Goal: Task Accomplishment & Management: Manage account settings

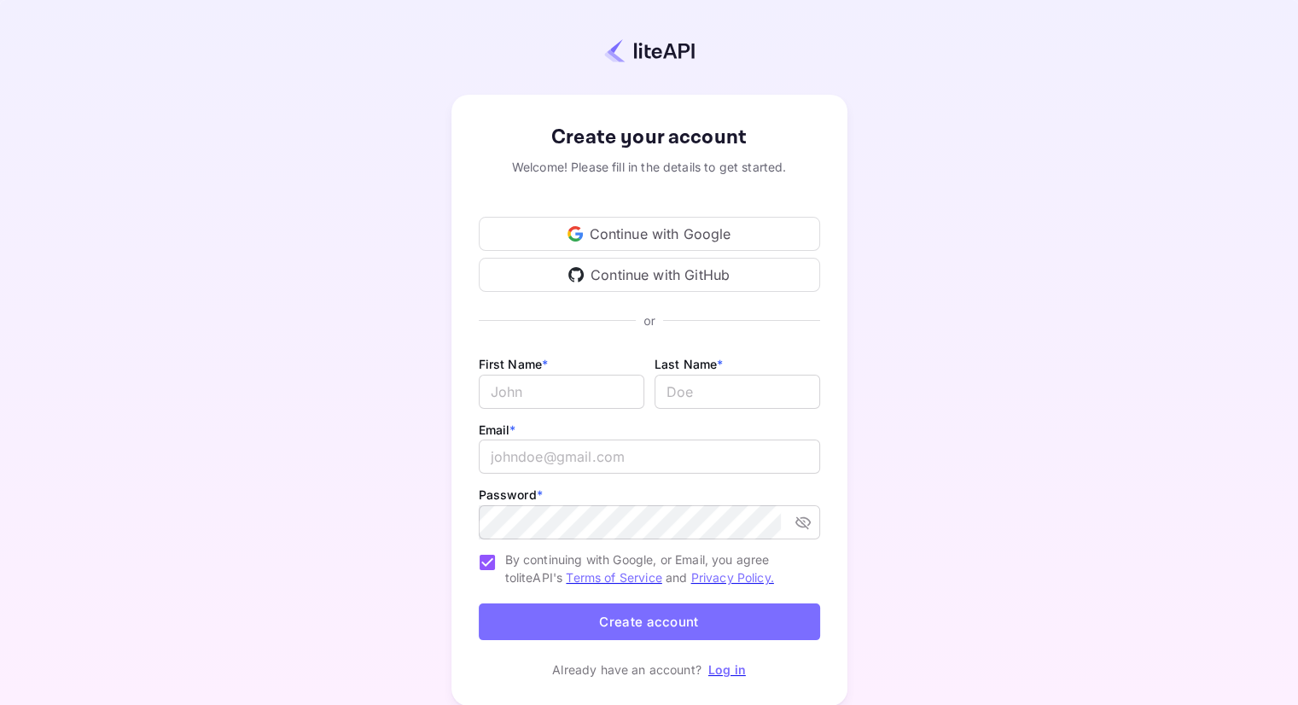
click at [690, 242] on div "Continue with Google" at bounding box center [649, 234] width 341 height 34
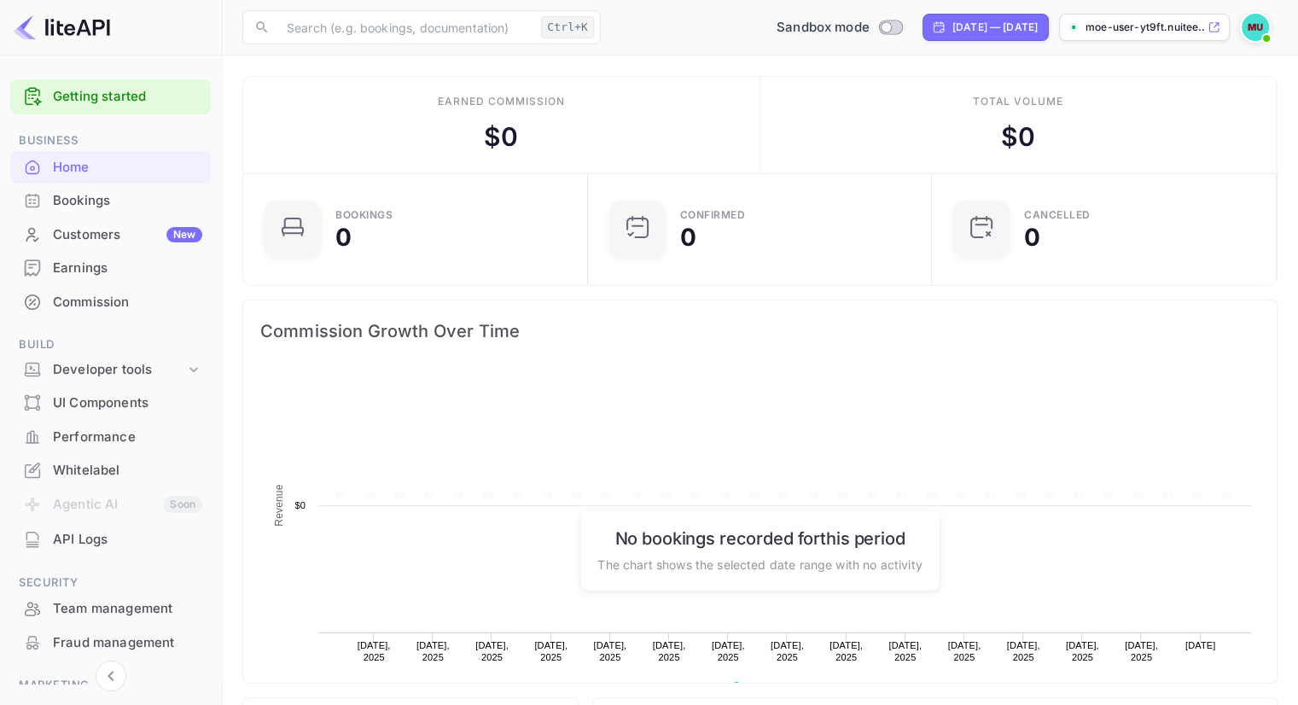
scroll to position [265, 321]
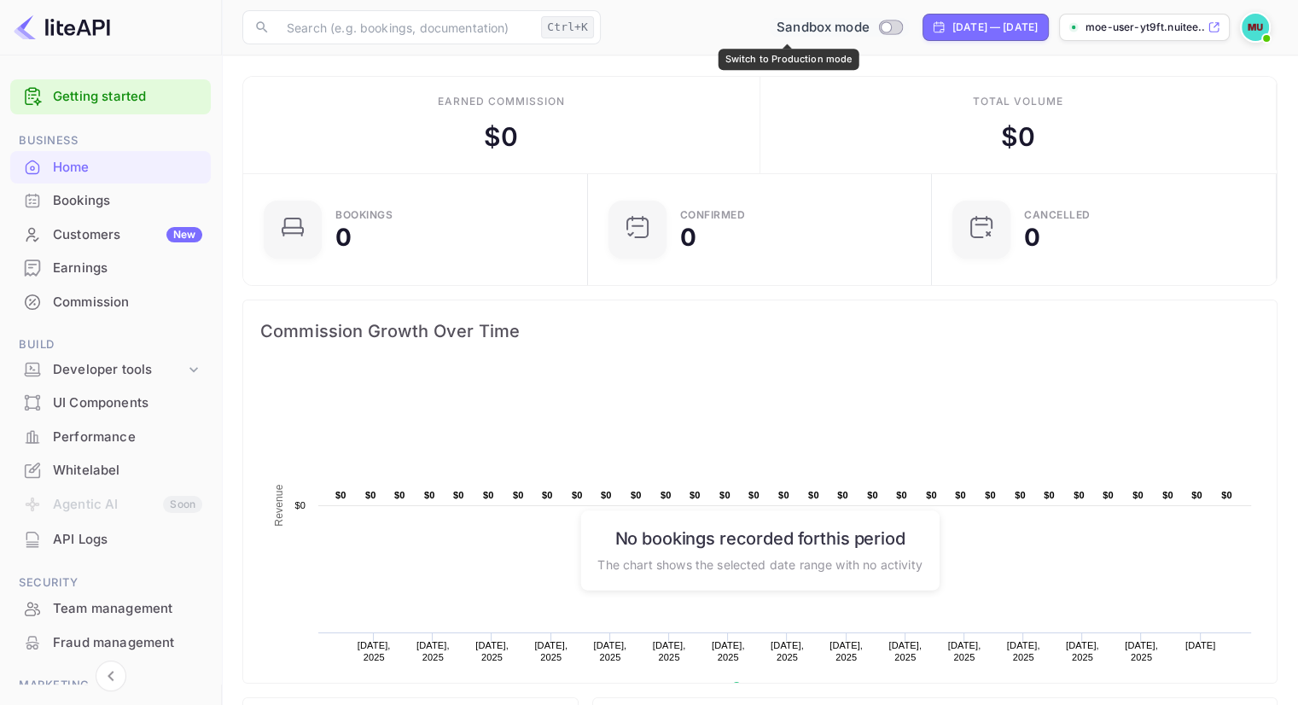
click at [786, 25] on span "Sandbox mode" at bounding box center [823, 28] width 93 height 20
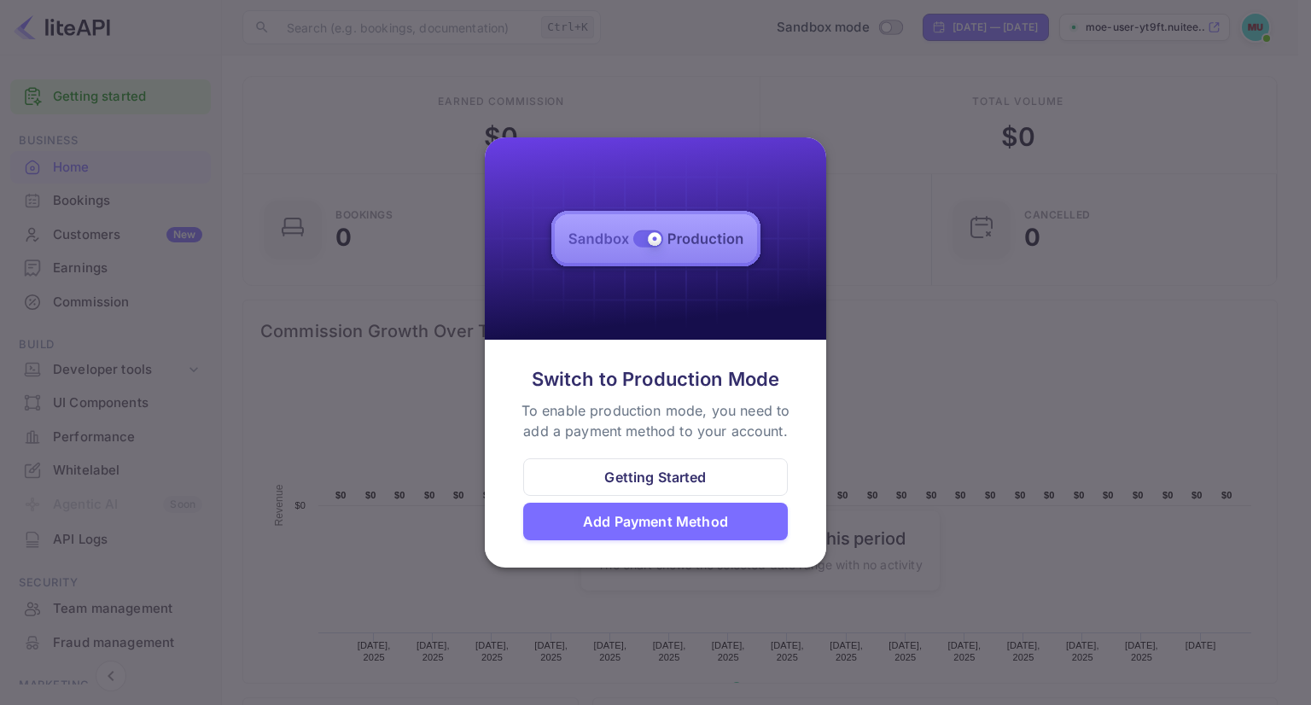
click at [842, 208] on div at bounding box center [655, 352] width 1311 height 705
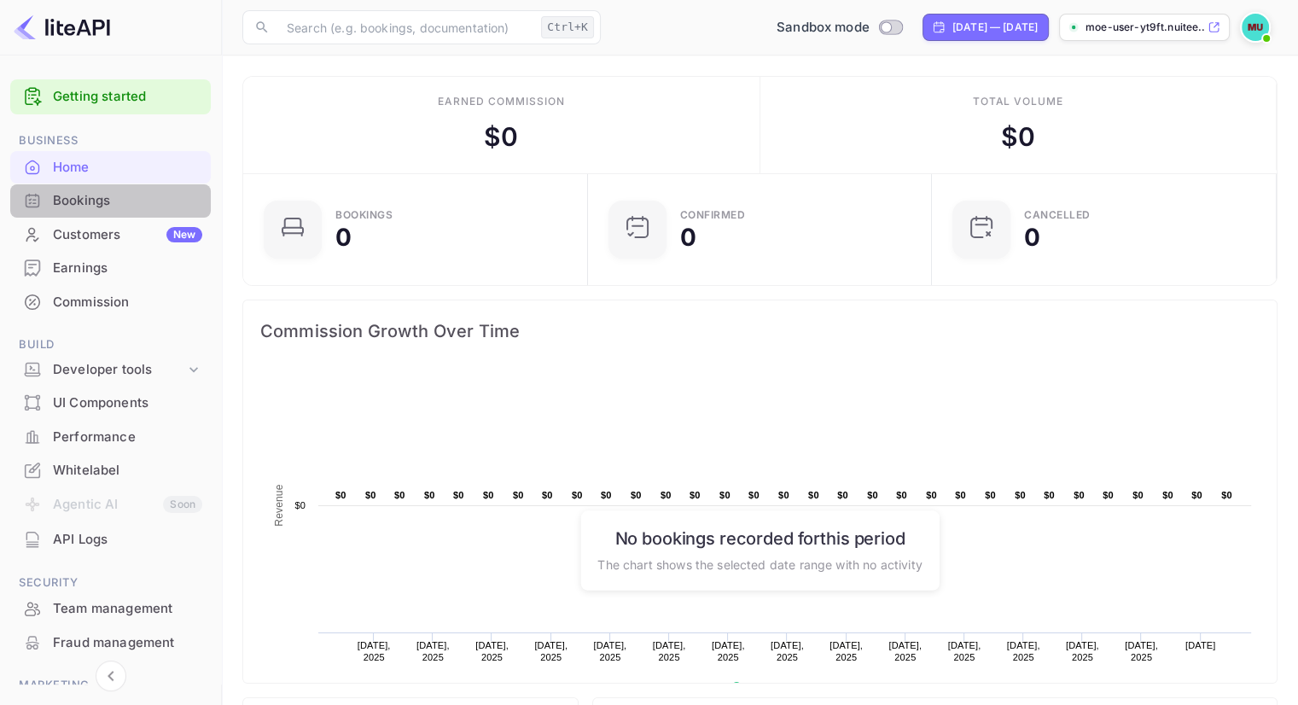
click at [158, 206] on div "Bookings" at bounding box center [127, 201] width 149 height 20
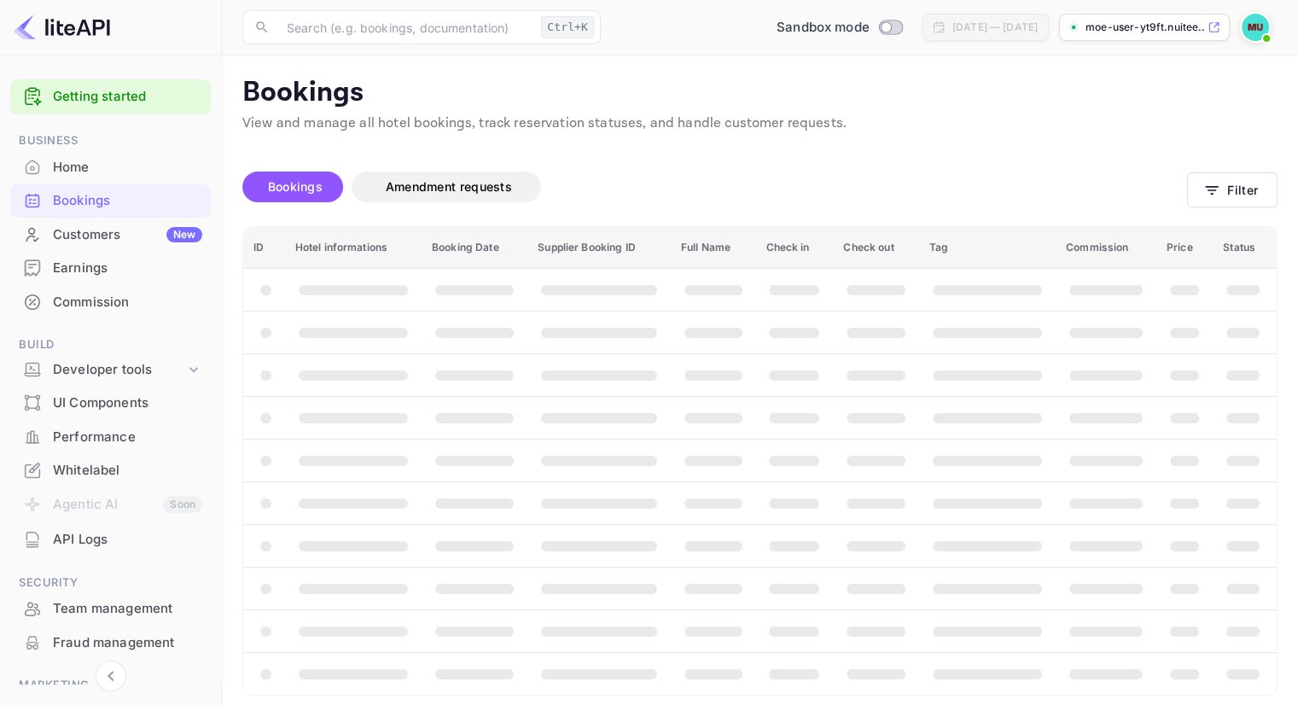
click at [125, 308] on div "Commission" at bounding box center [127, 303] width 149 height 20
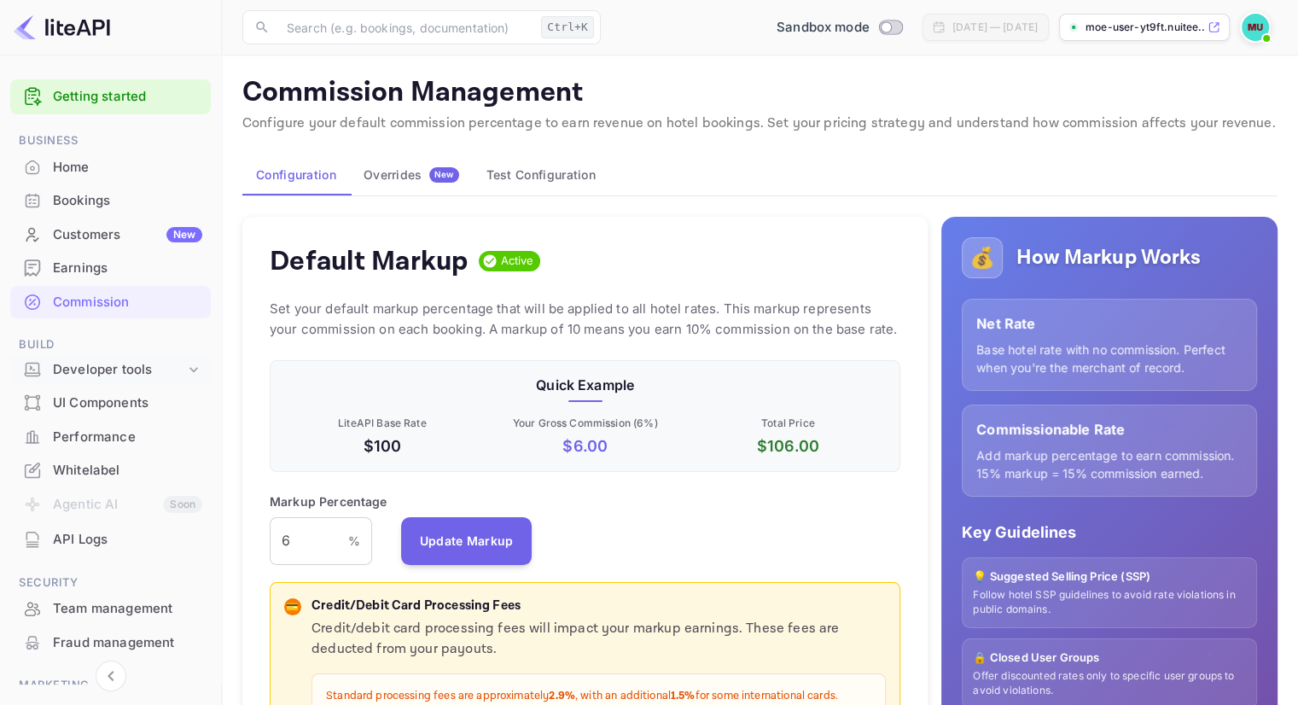
scroll to position [290, 618]
click at [530, 174] on button "Test Configuration" at bounding box center [541, 174] width 137 height 41
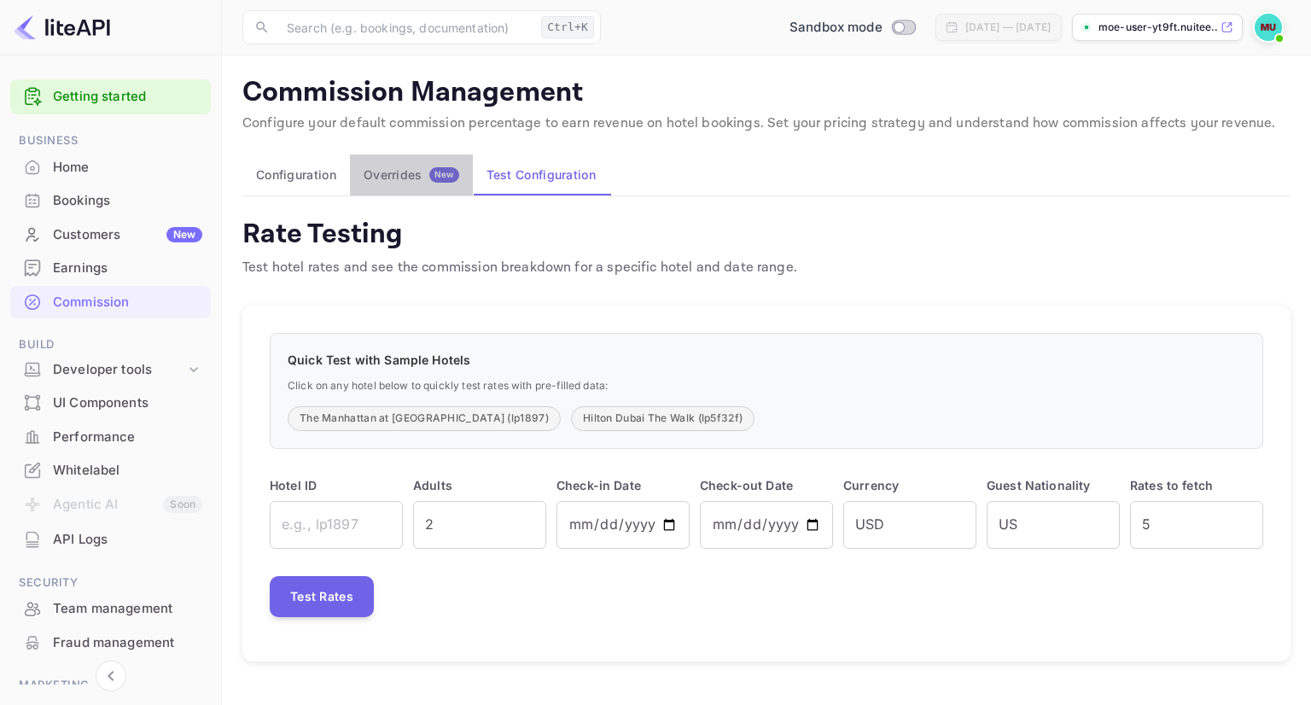
click at [416, 177] on div "Overrides New" at bounding box center [412, 174] width 96 height 15
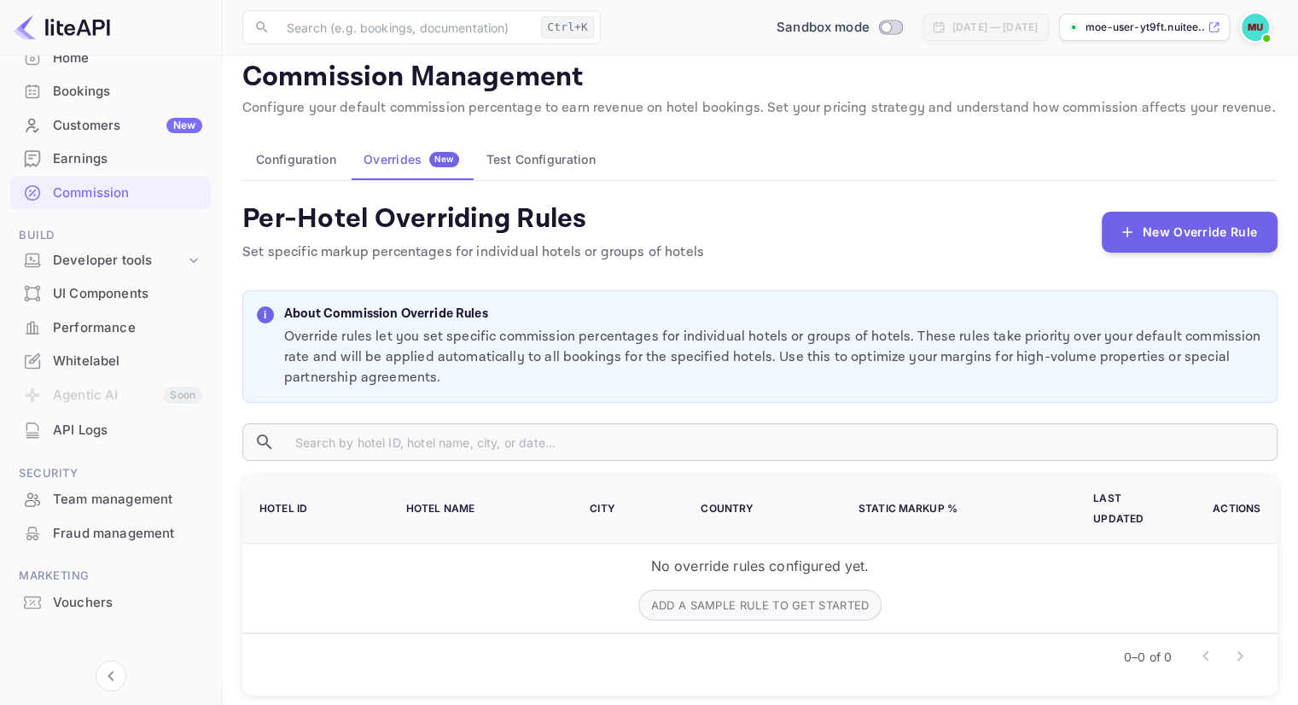
scroll to position [118, 0]
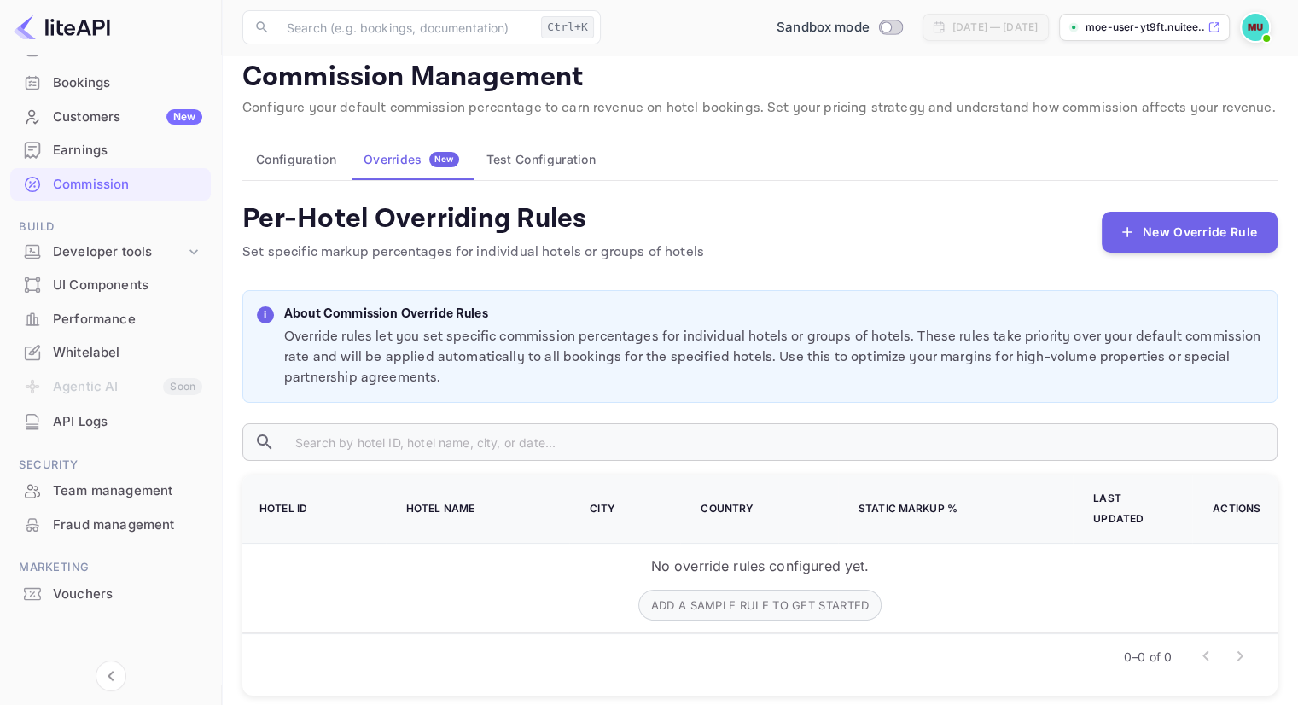
click at [118, 113] on div "Customers New" at bounding box center [127, 118] width 149 height 20
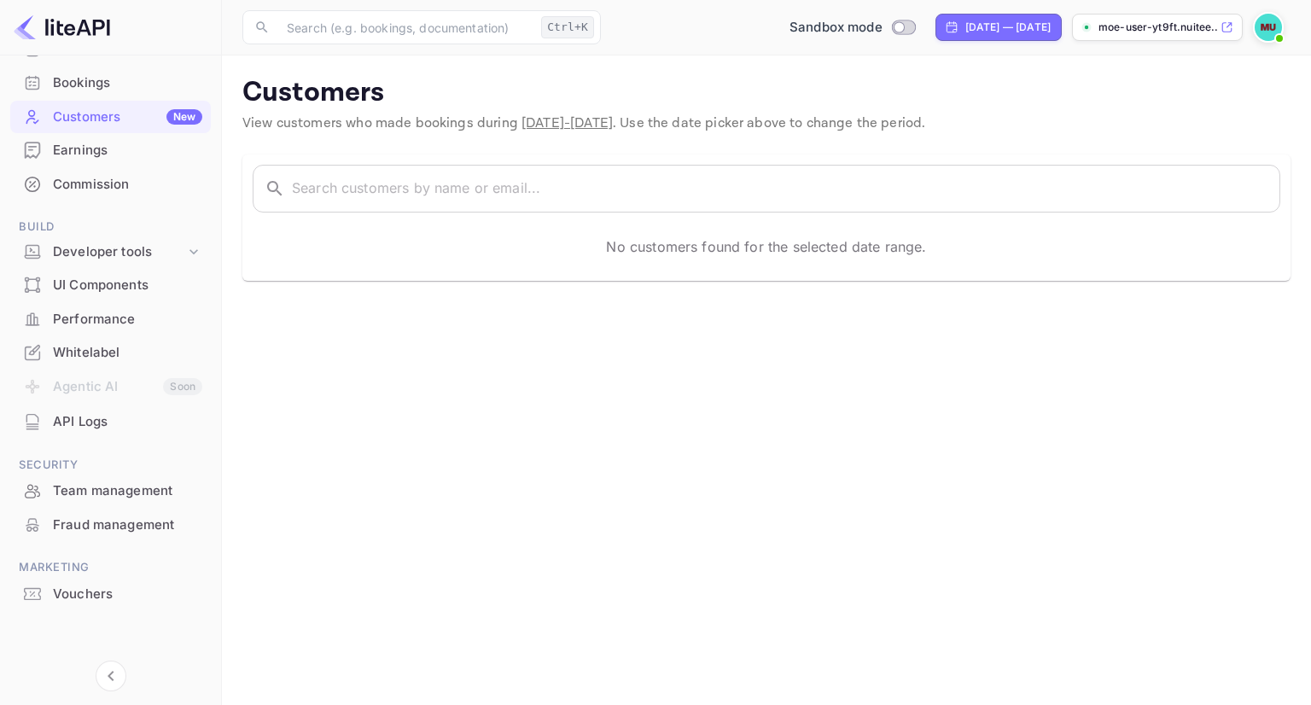
click at [114, 87] on div "Bookings" at bounding box center [127, 83] width 149 height 20
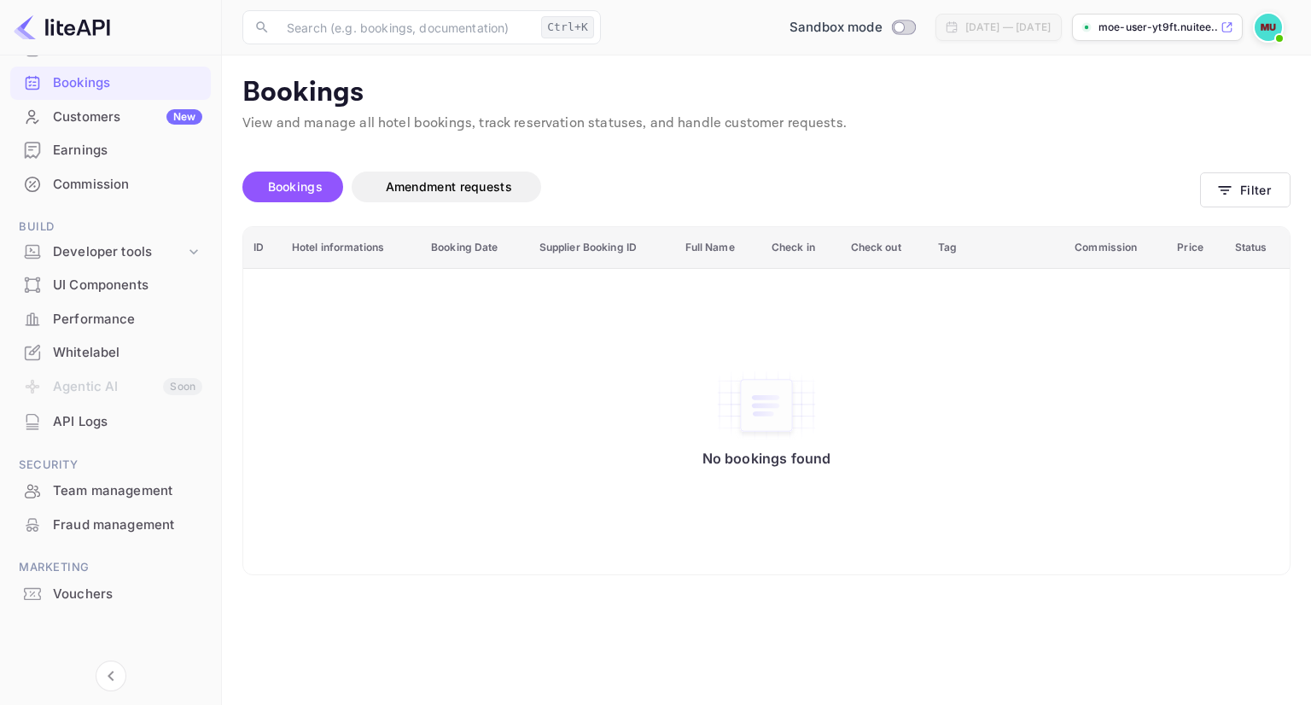
click at [121, 352] on div "Whitelabel" at bounding box center [127, 353] width 149 height 20
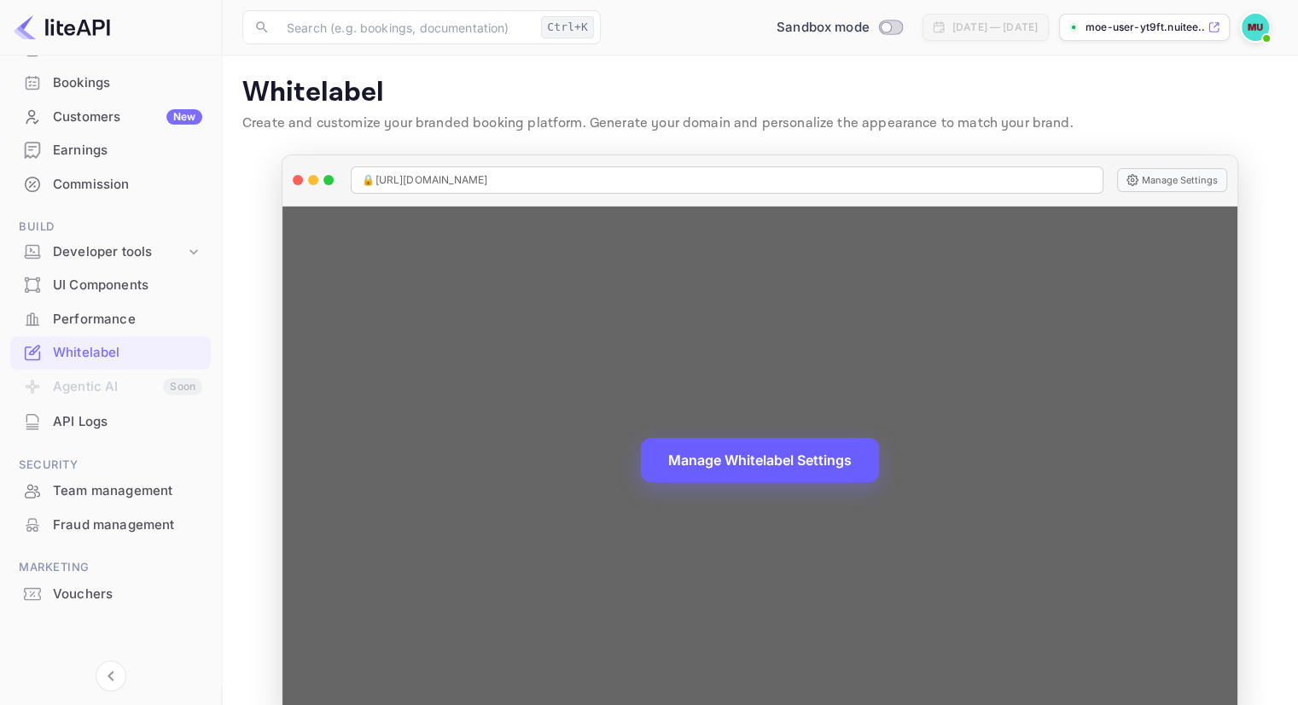
click at [753, 458] on button "Manage Whitelabel Settings" at bounding box center [760, 460] width 238 height 44
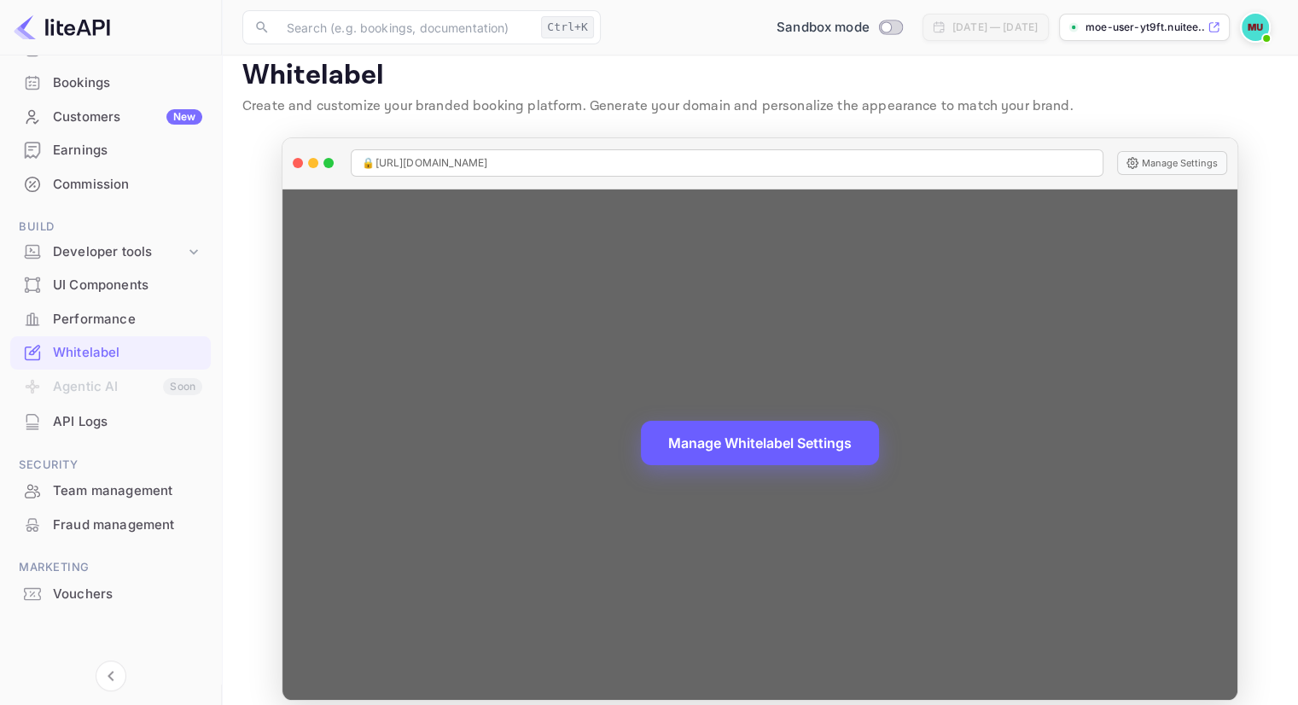
scroll to position [33, 0]
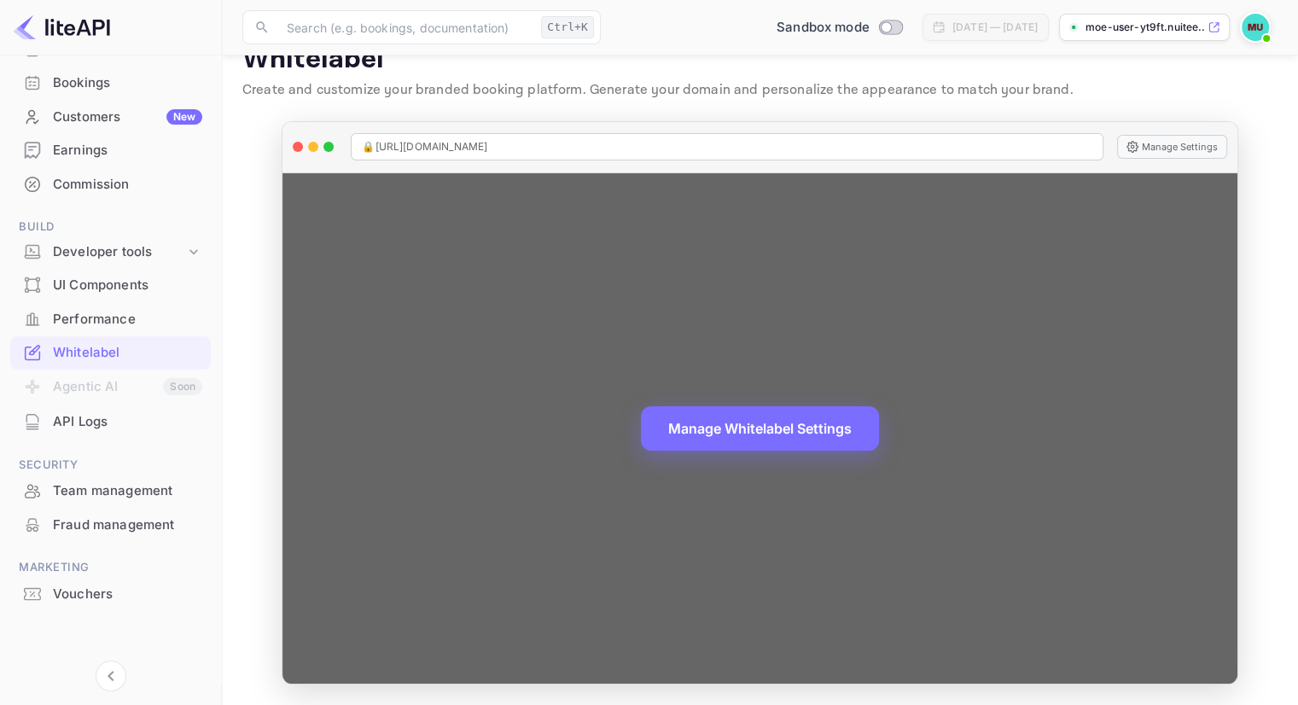
click at [608, 536] on div "Manage Whitelabel Settings" at bounding box center [759, 428] width 954 height 511
click at [717, 224] on div "Manage Whitelabel Settings" at bounding box center [759, 428] width 954 height 511
click at [1187, 146] on button "Manage Settings" at bounding box center [1172, 147] width 110 height 24
